Goal: Use online tool/utility: Utilize a website feature to perform a specific function

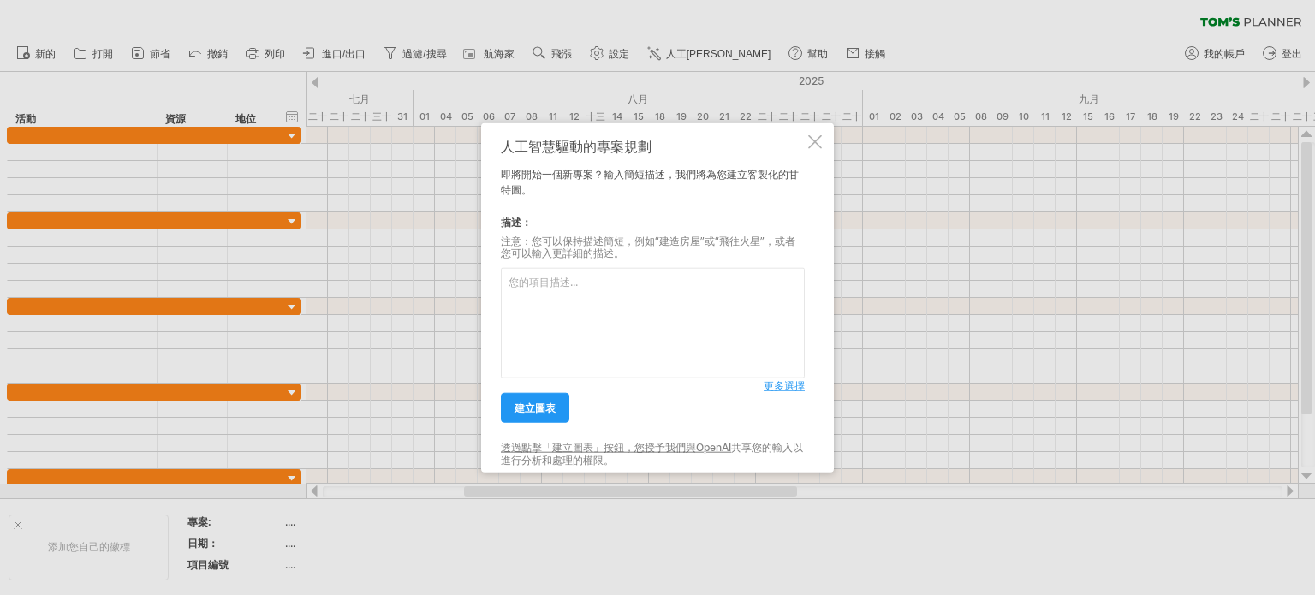
click at [579, 317] on textarea at bounding box center [653, 323] width 304 height 110
type textarea "j"
type textarea "新品上市計畫，從品牌名稱、包裝設計、到通路上架、促銷規劃。"
click at [507, 410] on link "建立圖表" at bounding box center [535, 408] width 68 height 30
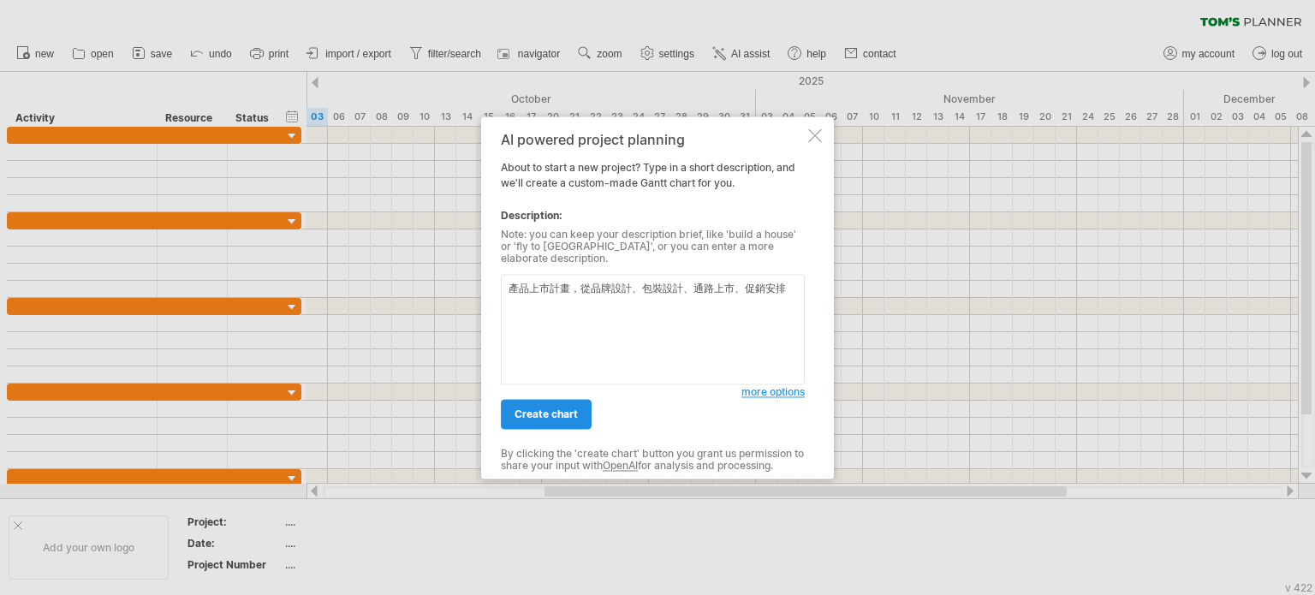
type textarea "產品上市計畫，從品牌設計、包裝設計、通路上市、促銷安排"
click at [568, 399] on link "create chart" at bounding box center [546, 414] width 91 height 30
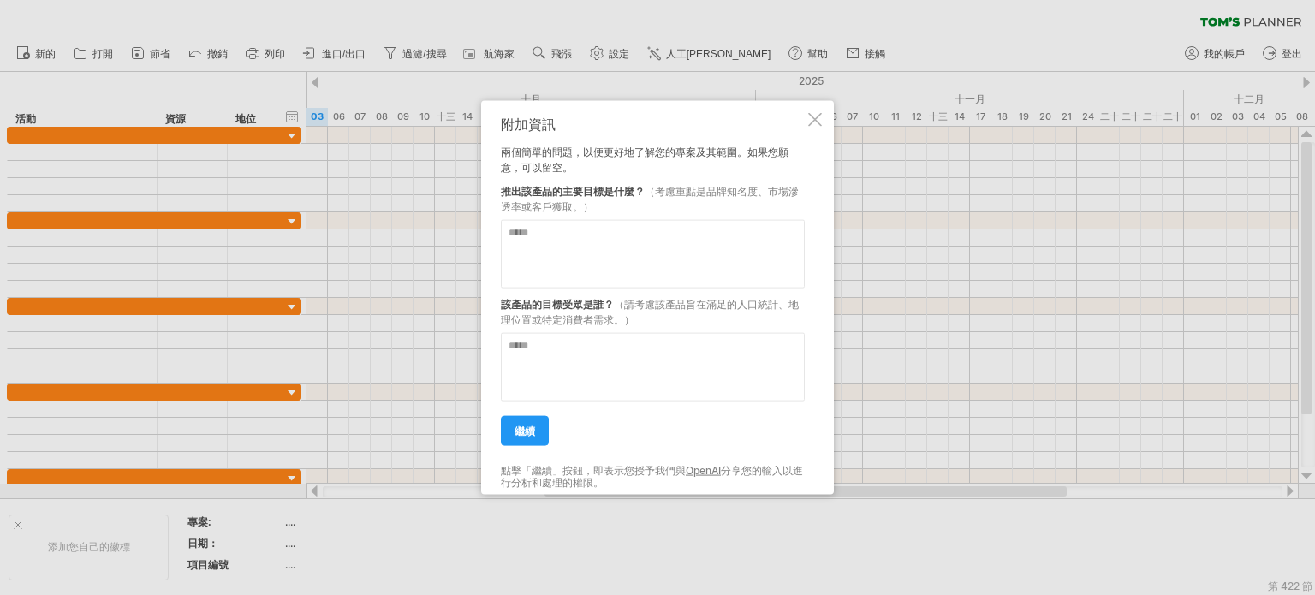
click at [554, 250] on textarea at bounding box center [653, 253] width 304 height 68
type textarea "*"
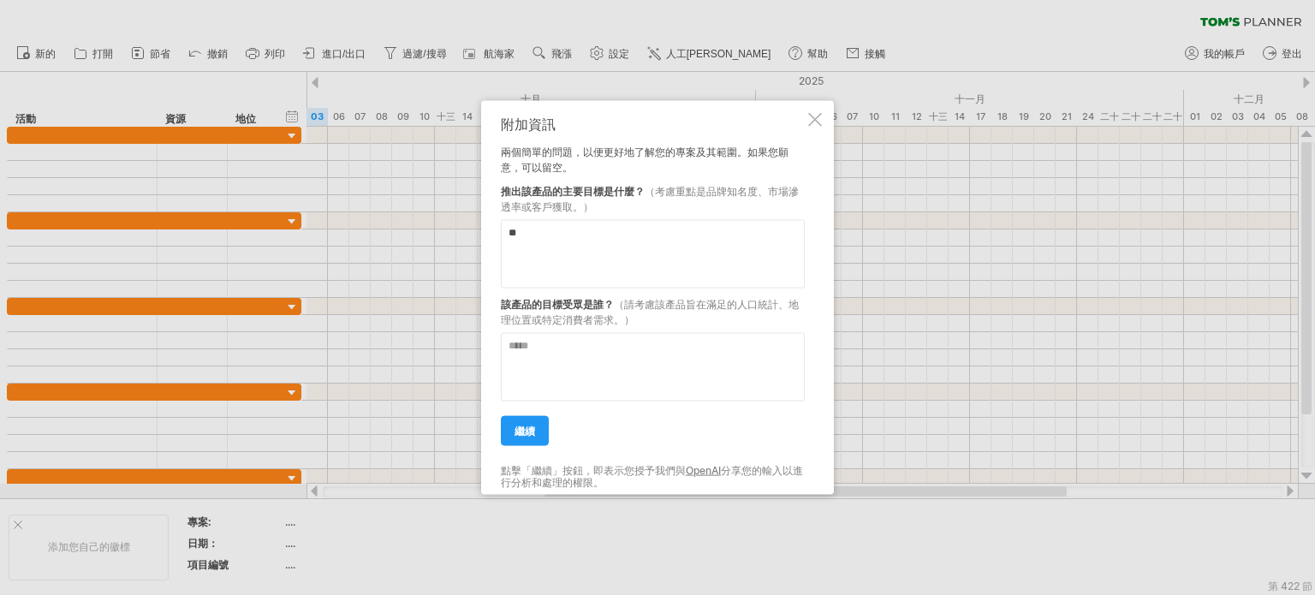
type textarea "*"
type textarea "**********"
click at [737, 376] on textarea at bounding box center [653, 366] width 304 height 68
type textarea "**********"
click at [521, 436] on font "繼續" at bounding box center [524, 430] width 21 height 13
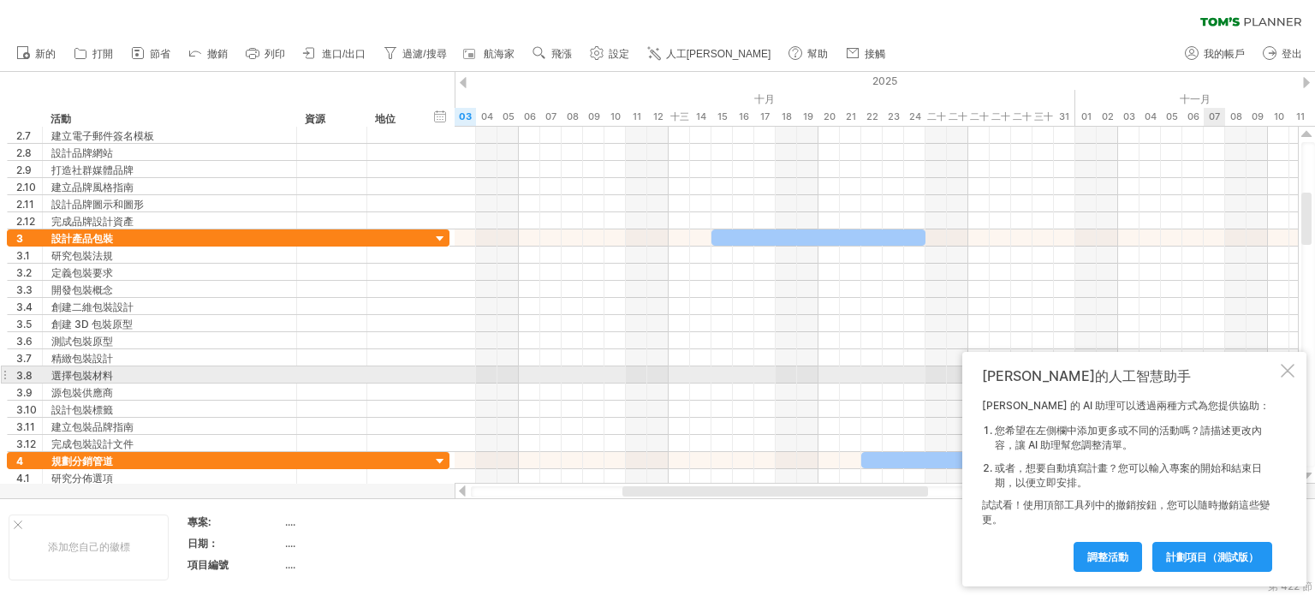
click at [1284, 367] on div at bounding box center [1288, 371] width 14 height 14
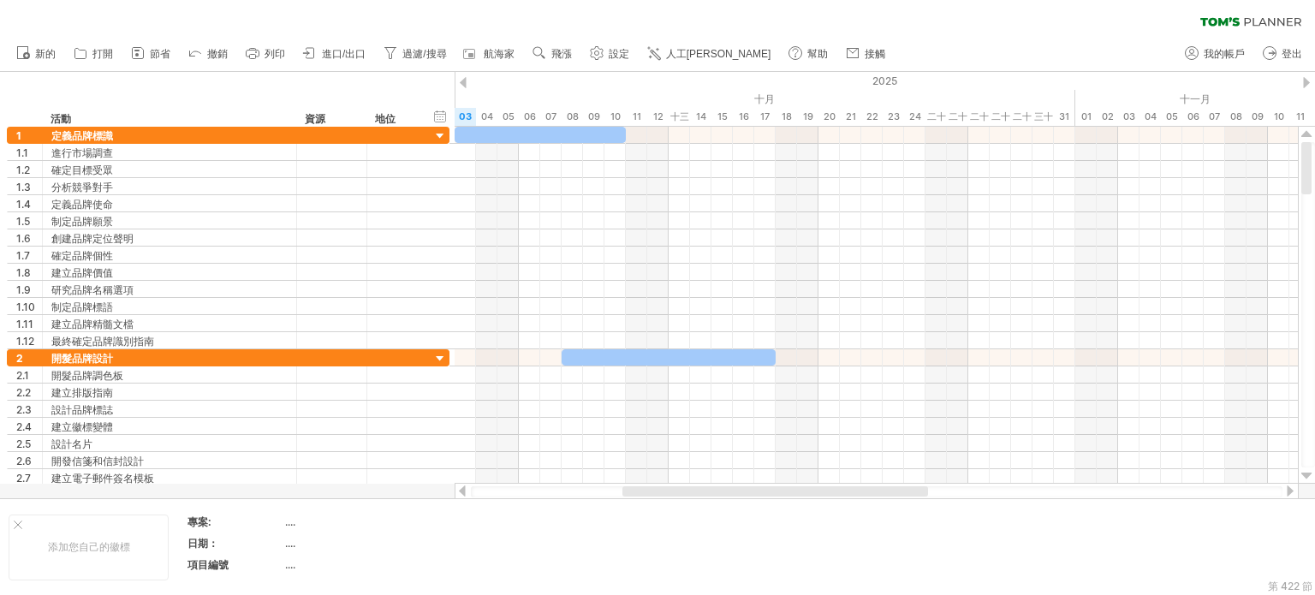
click at [463, 82] on div at bounding box center [463, 82] width 7 height 11
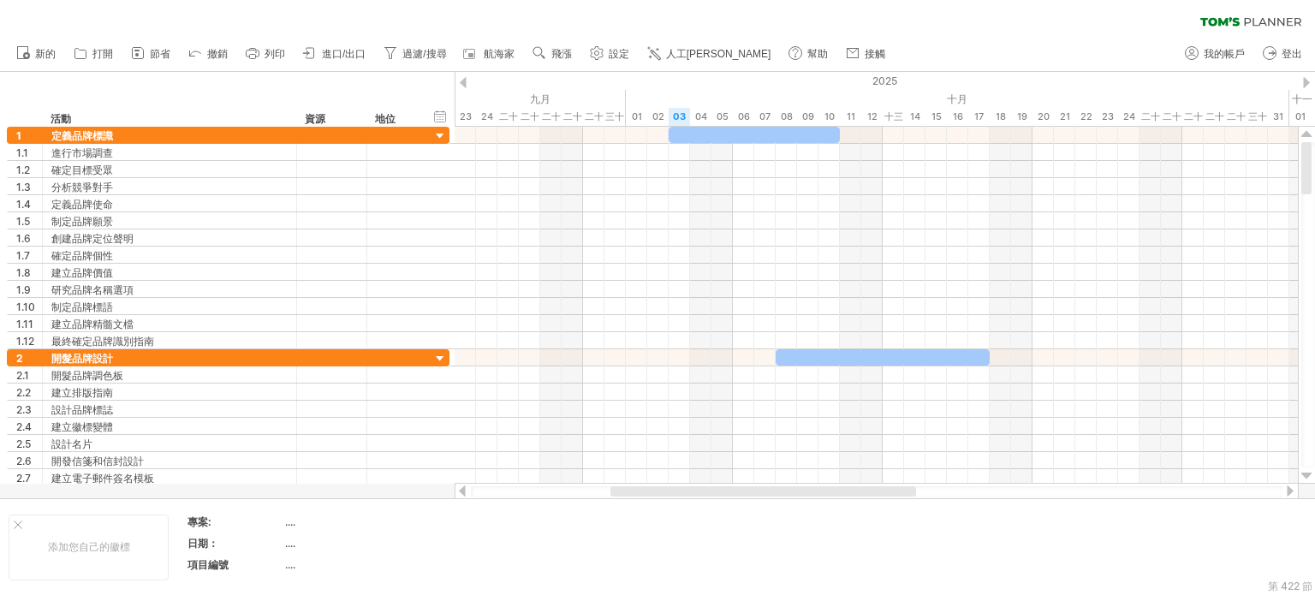
click at [463, 82] on div at bounding box center [463, 82] width 7 height 11
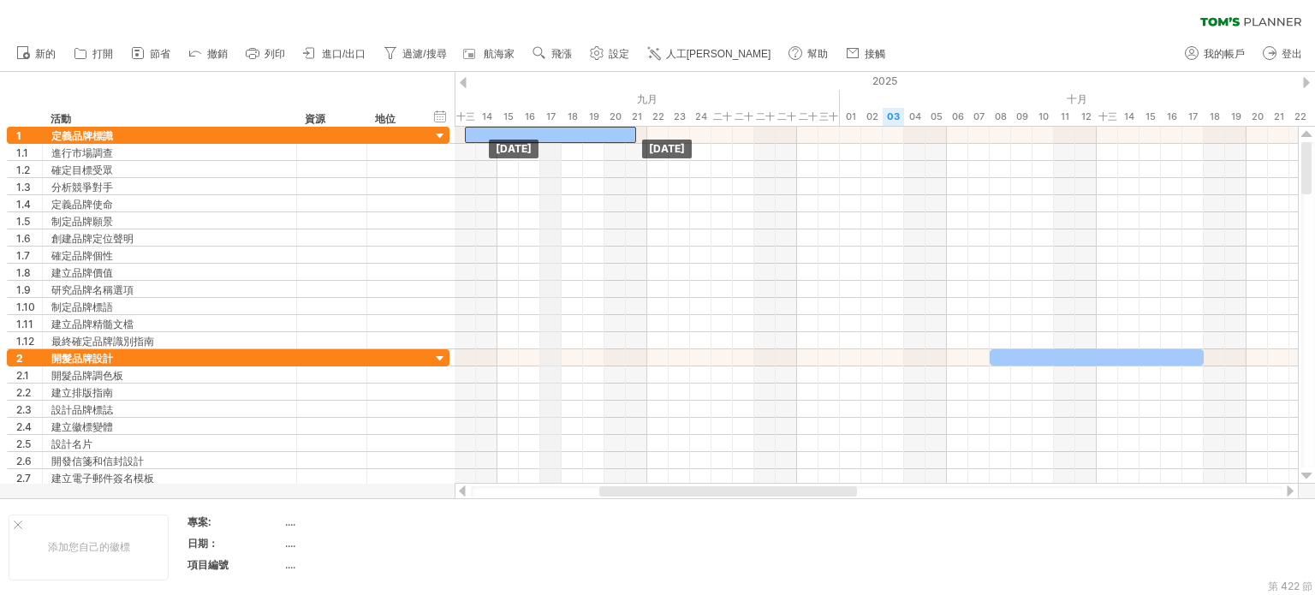
drag, startPoint x: 966, startPoint y: 131, endPoint x: 544, endPoint y: 124, distance: 422.0
click at [544, 124] on div "嘗試造訪 [DOMAIN_NAME] 再次連接... 0% 清除過濾器 新的" at bounding box center [657, 297] width 1315 height 595
click at [461, 78] on div at bounding box center [463, 82] width 7 height 11
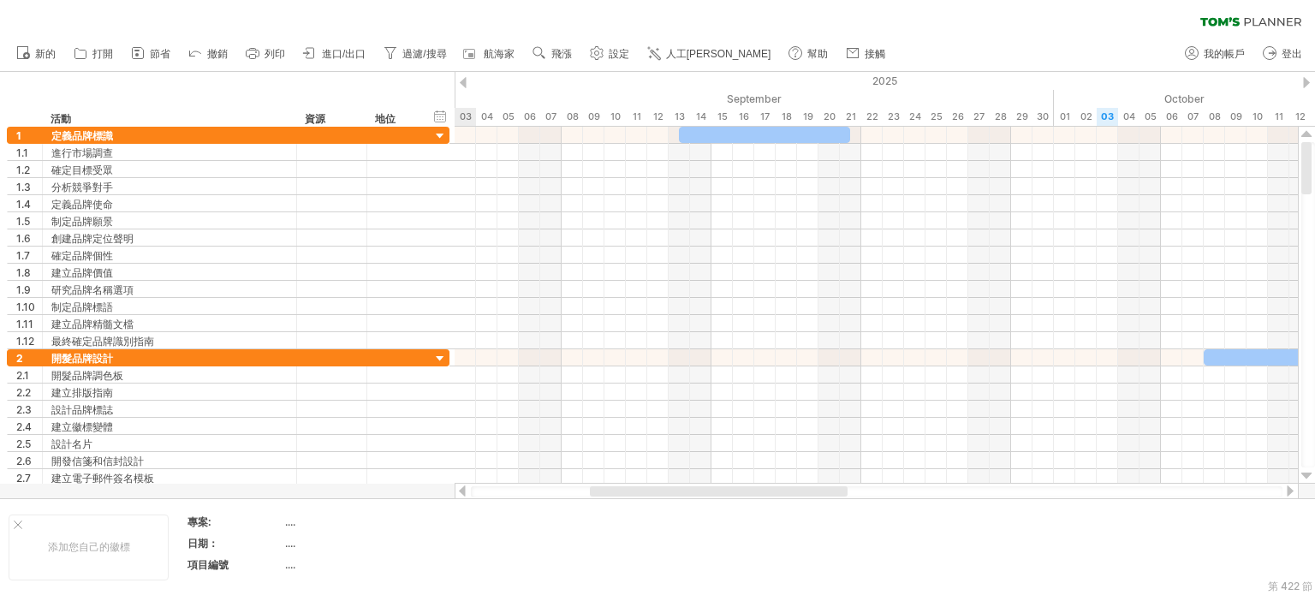
click at [461, 78] on div at bounding box center [463, 82] width 7 height 11
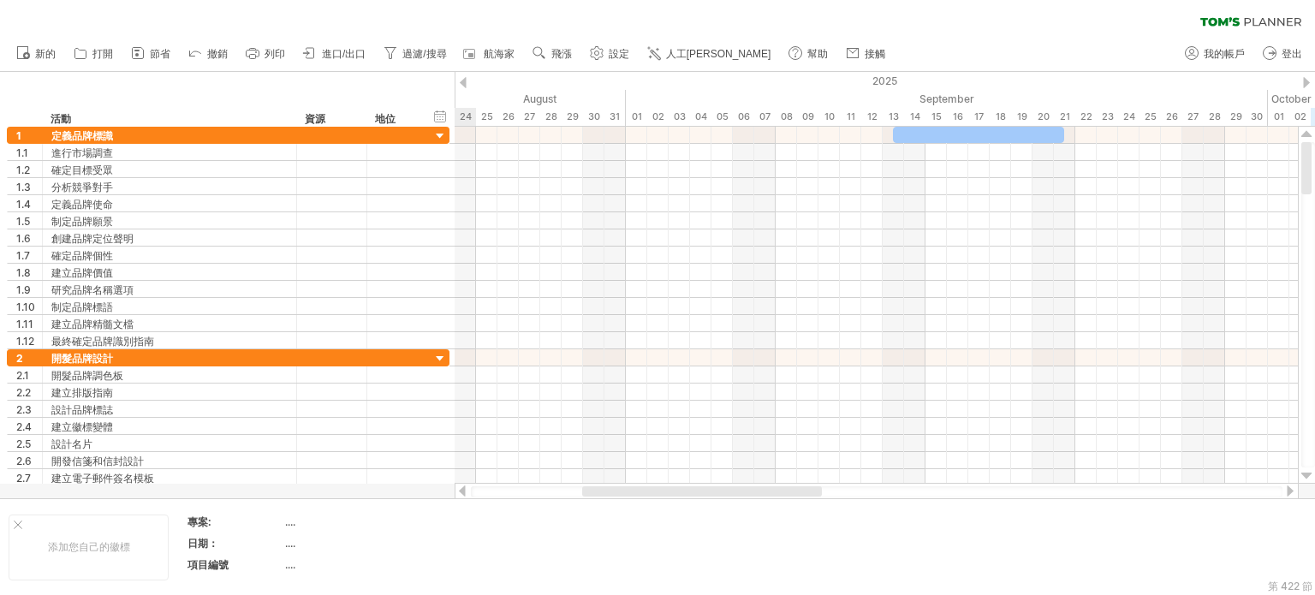
click at [461, 78] on div at bounding box center [463, 82] width 7 height 11
click at [1294, 80] on div "2025" at bounding box center [1129, 81] width 4002 height 18
click at [1304, 80] on div at bounding box center [1306, 82] width 7 height 11
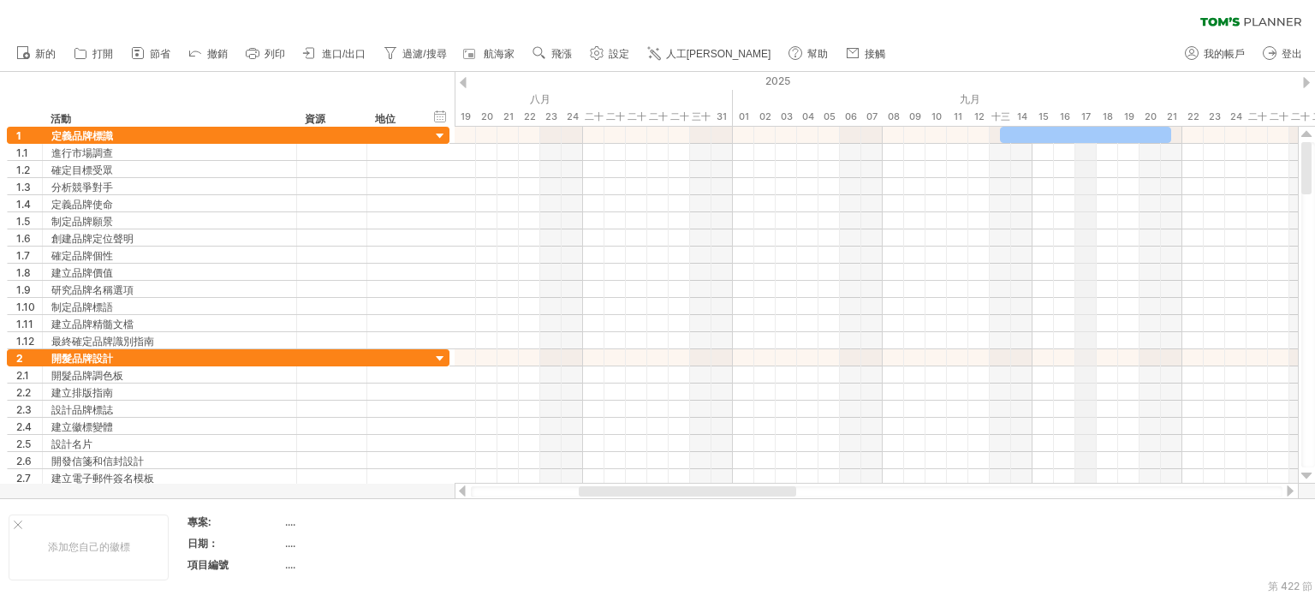
drag, startPoint x: 1187, startPoint y: 126, endPoint x: 1084, endPoint y: 122, distance: 103.6
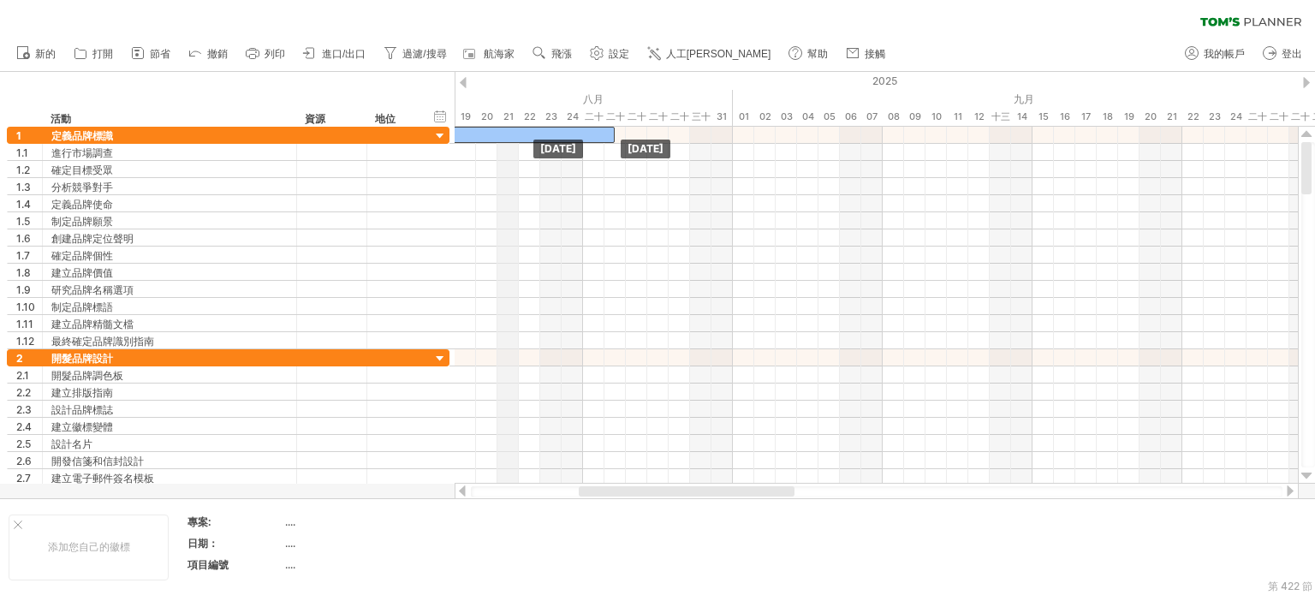
drag, startPoint x: 1065, startPoint y: 131, endPoint x: 510, endPoint y: 120, distance: 554.8
click at [510, 120] on div "嘗試造訪 [DOMAIN_NAME] 再次連接... 0% 清除過濾器 新的" at bounding box center [657, 297] width 1315 height 595
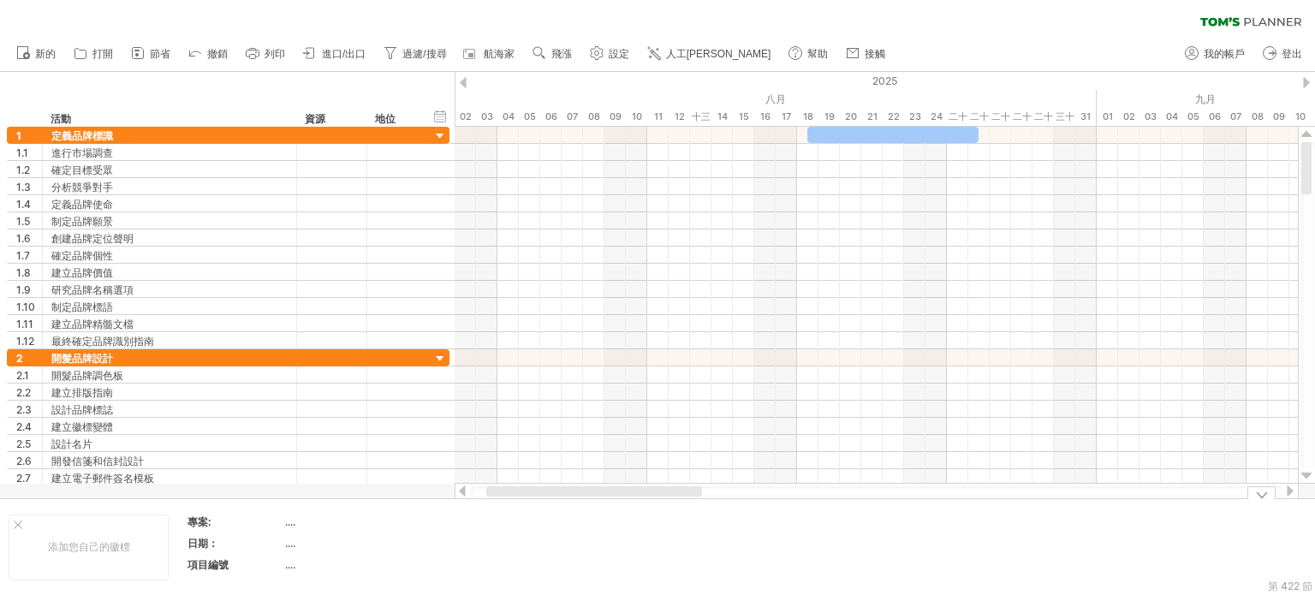
drag, startPoint x: 641, startPoint y: 490, endPoint x: 549, endPoint y: 520, distance: 97.2
click at [549, 520] on div "嘗試造訪 [DOMAIN_NAME] 再次連接... 0% 清除過濾器 新的" at bounding box center [657, 297] width 1315 height 595
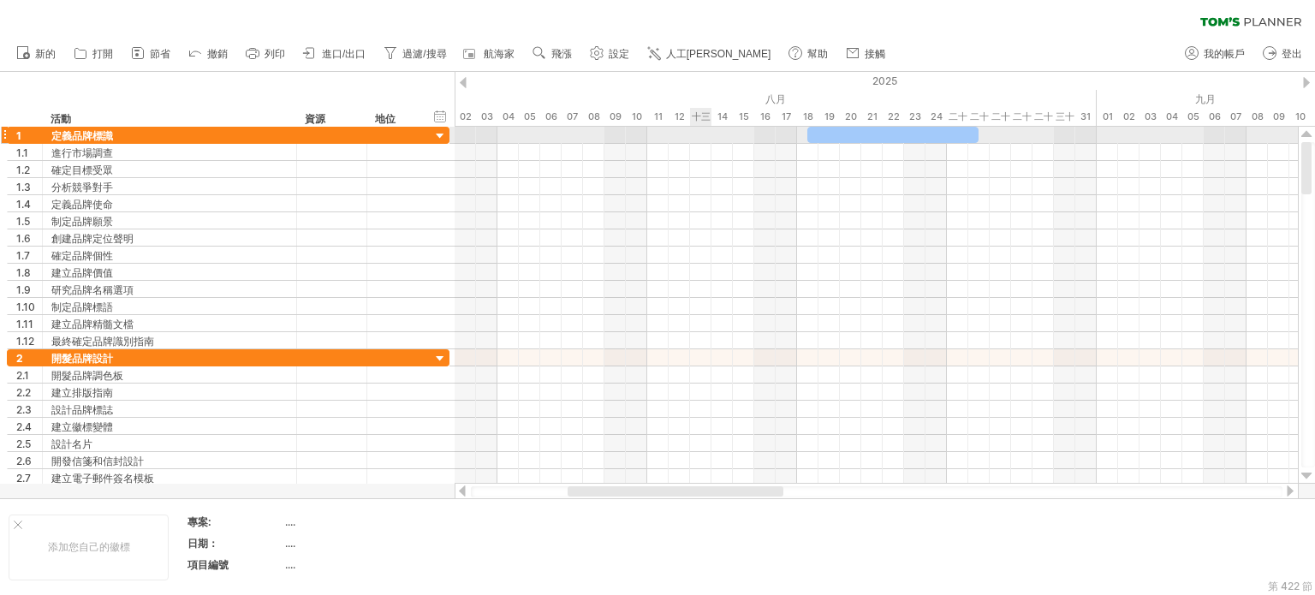
drag, startPoint x: 847, startPoint y: 126, endPoint x: 690, endPoint y: 131, distance: 157.6
click at [690, 131] on div "嘗試造訪 [DOMAIN_NAME] 再次連接... 0% 清除過濾器 新的" at bounding box center [657, 297] width 1315 height 595
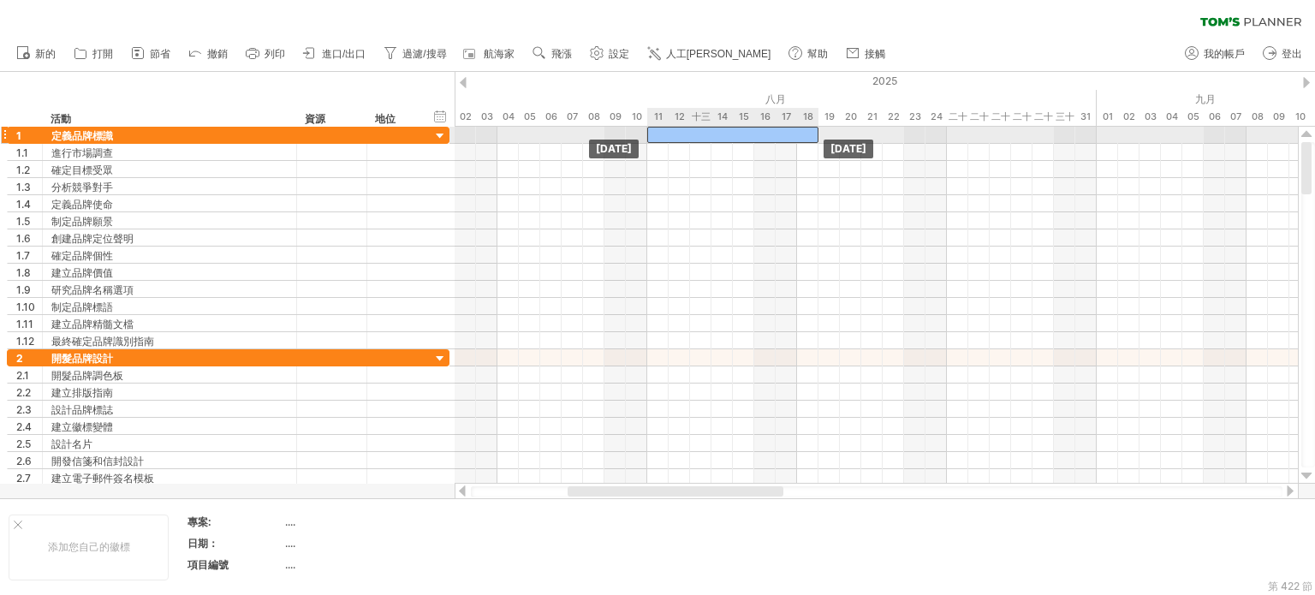
drag, startPoint x: 836, startPoint y: 137, endPoint x: 674, endPoint y: 139, distance: 161.8
click at [674, 139] on div at bounding box center [732, 135] width 171 height 16
click at [812, 133] on div at bounding box center [732, 135] width 171 height 16
drag, startPoint x: 816, startPoint y: 133, endPoint x: 755, endPoint y: 143, distance: 61.6
click at [755, 143] on div "[DATE] - 5.0天 [DATE]" at bounding box center [876, 305] width 843 height 357
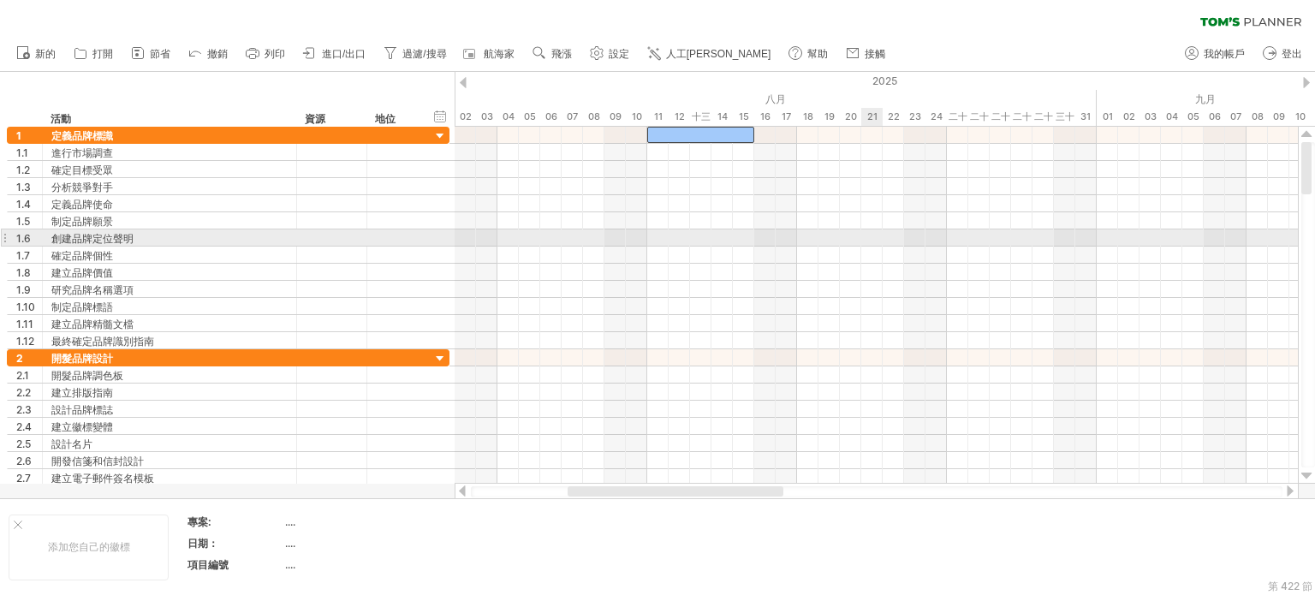
click at [873, 239] on div at bounding box center [876, 237] width 843 height 17
